Goal: Book appointment/travel/reservation

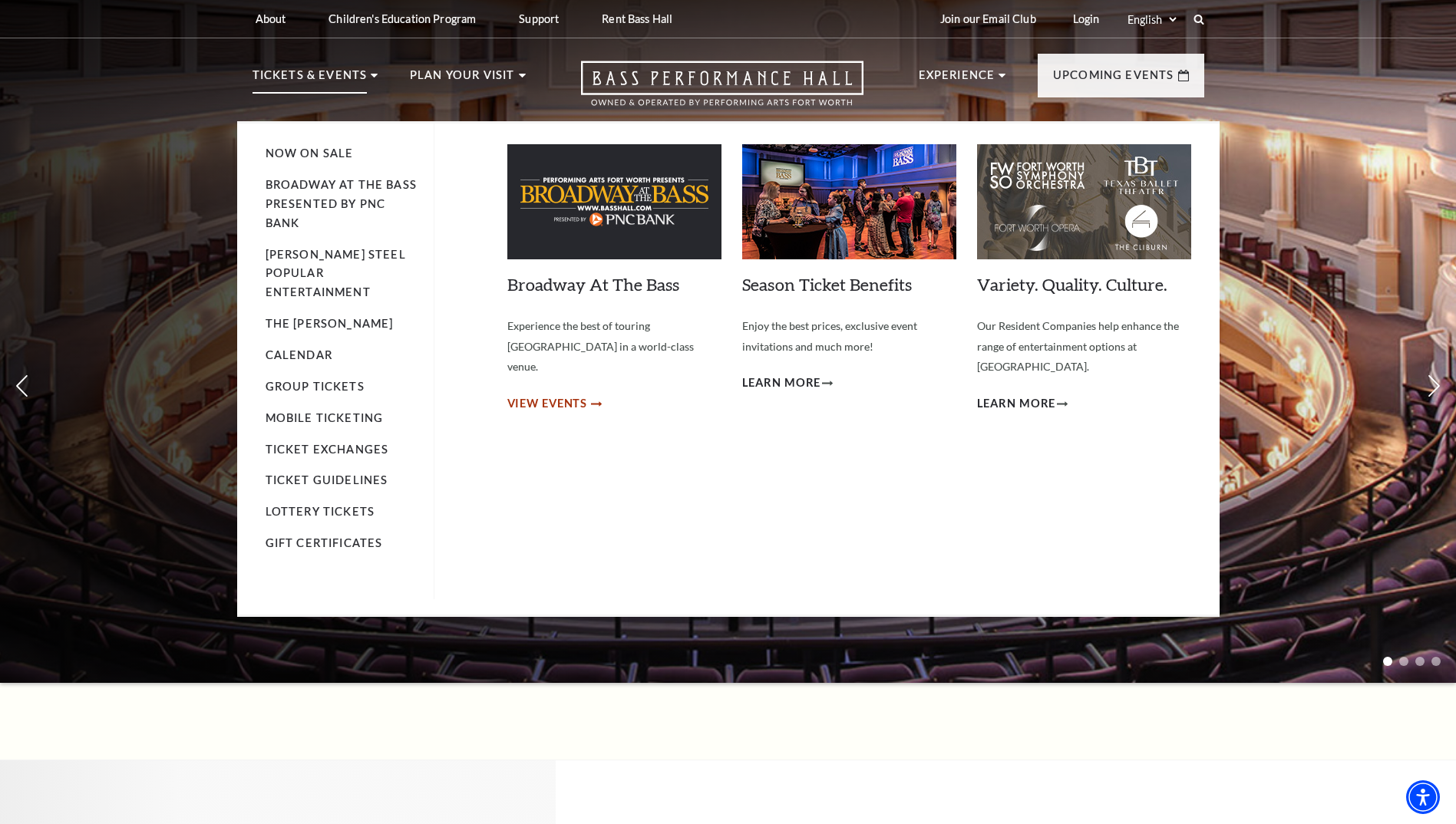
click at [570, 395] on span "View Events" at bounding box center [547, 404] width 81 height 19
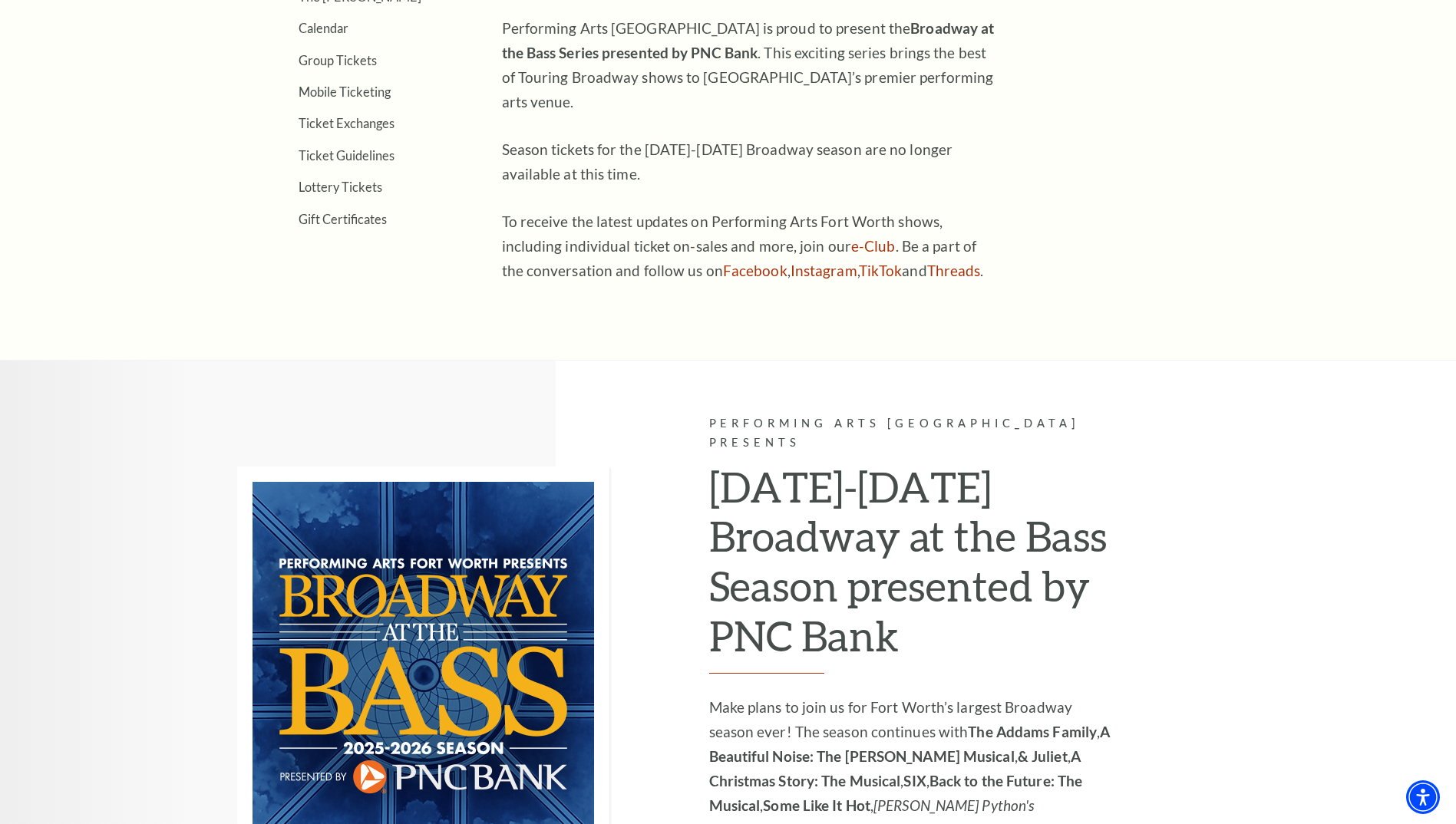
scroll to position [998, 0]
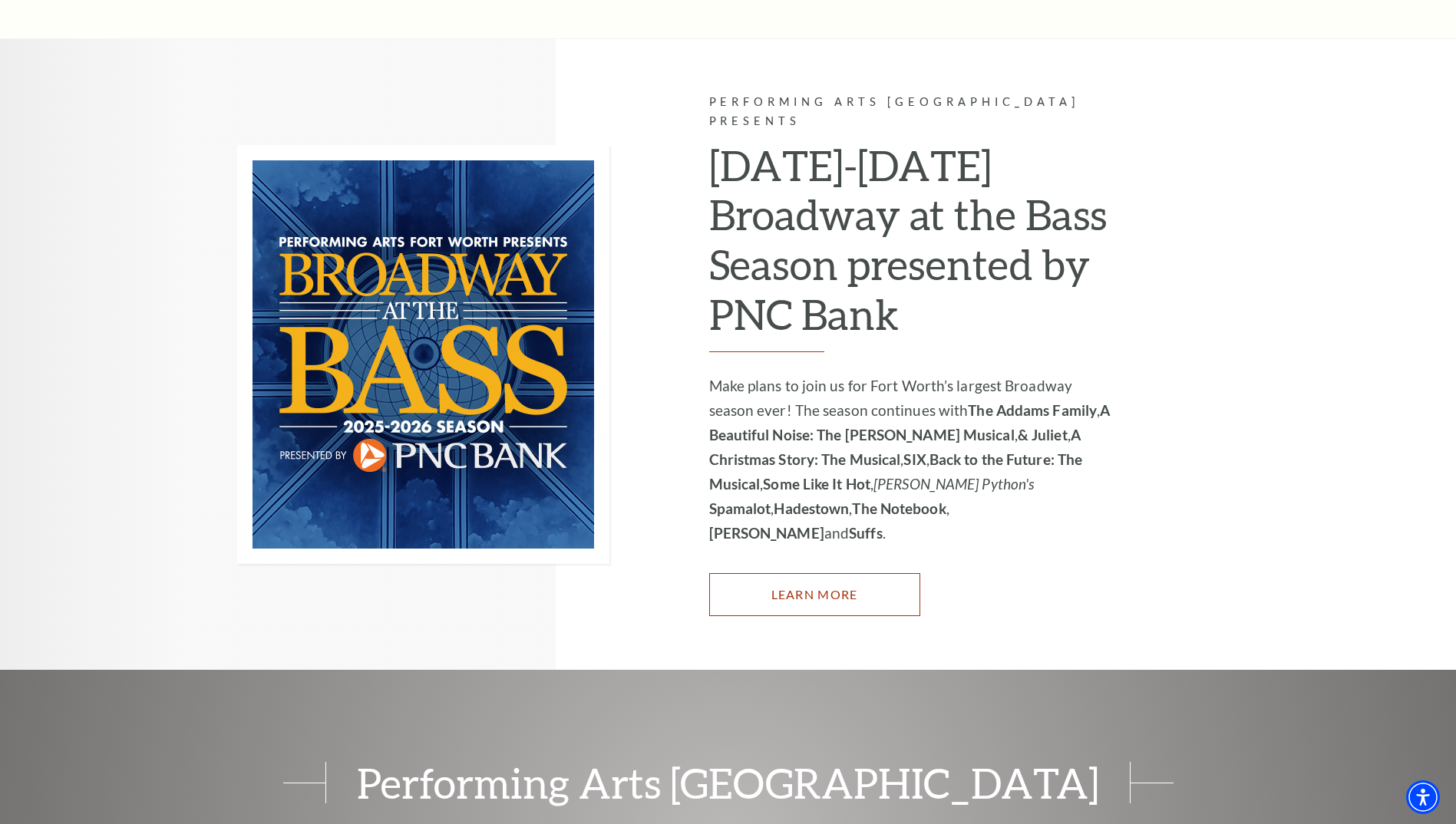
click at [797, 573] on link "Learn More" at bounding box center [814, 594] width 211 height 43
